Goal: Complete application form

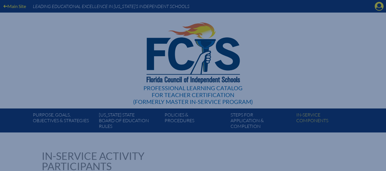
select select "60"
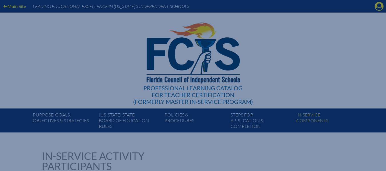
select select "60"
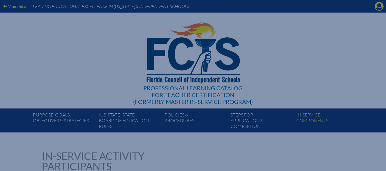
select select "60"
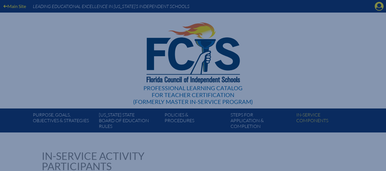
select select "60"
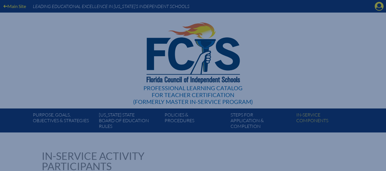
select select "60"
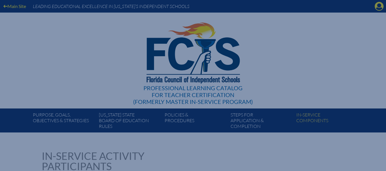
select select "60"
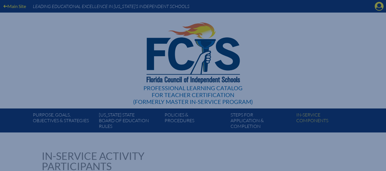
select select "60"
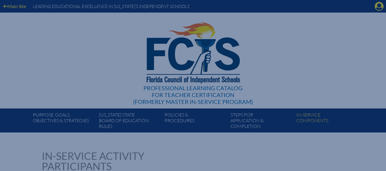
select select "60"
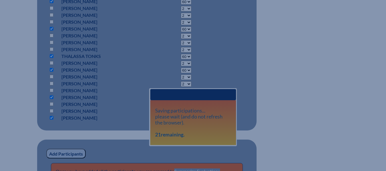
scroll to position [1485, 0]
